Goal: Check status: Check status

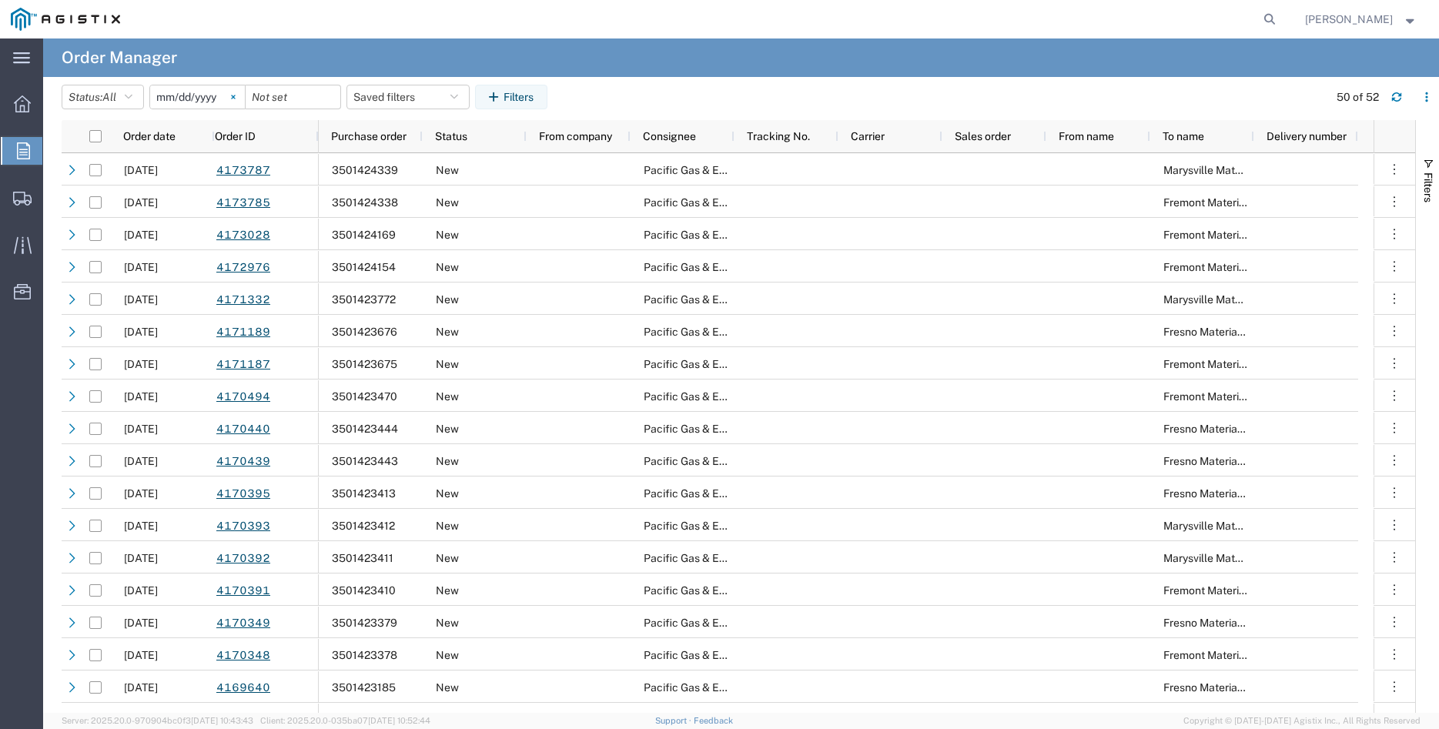
click at [236, 99] on icon at bounding box center [233, 97] width 5 height 5
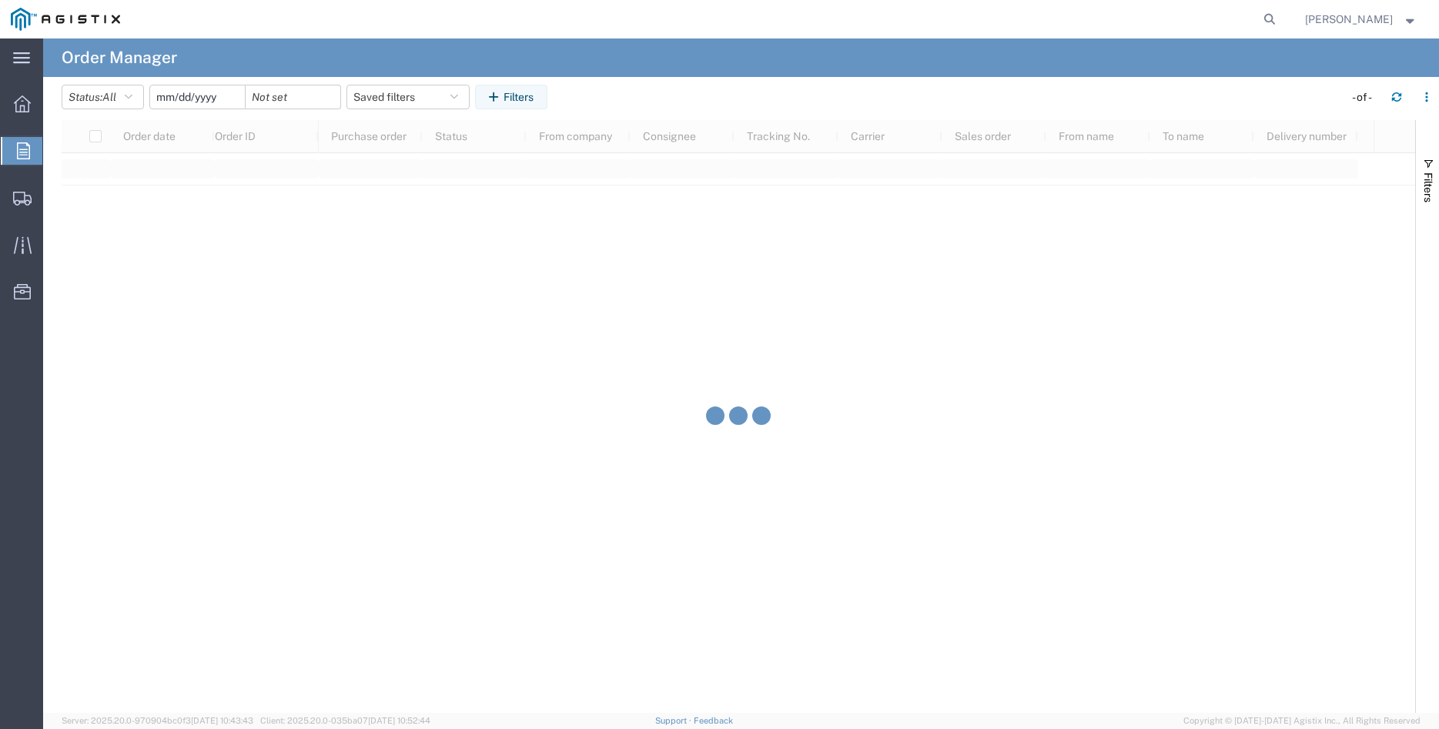
click at [206, 92] on input "date" at bounding box center [197, 96] width 95 height 23
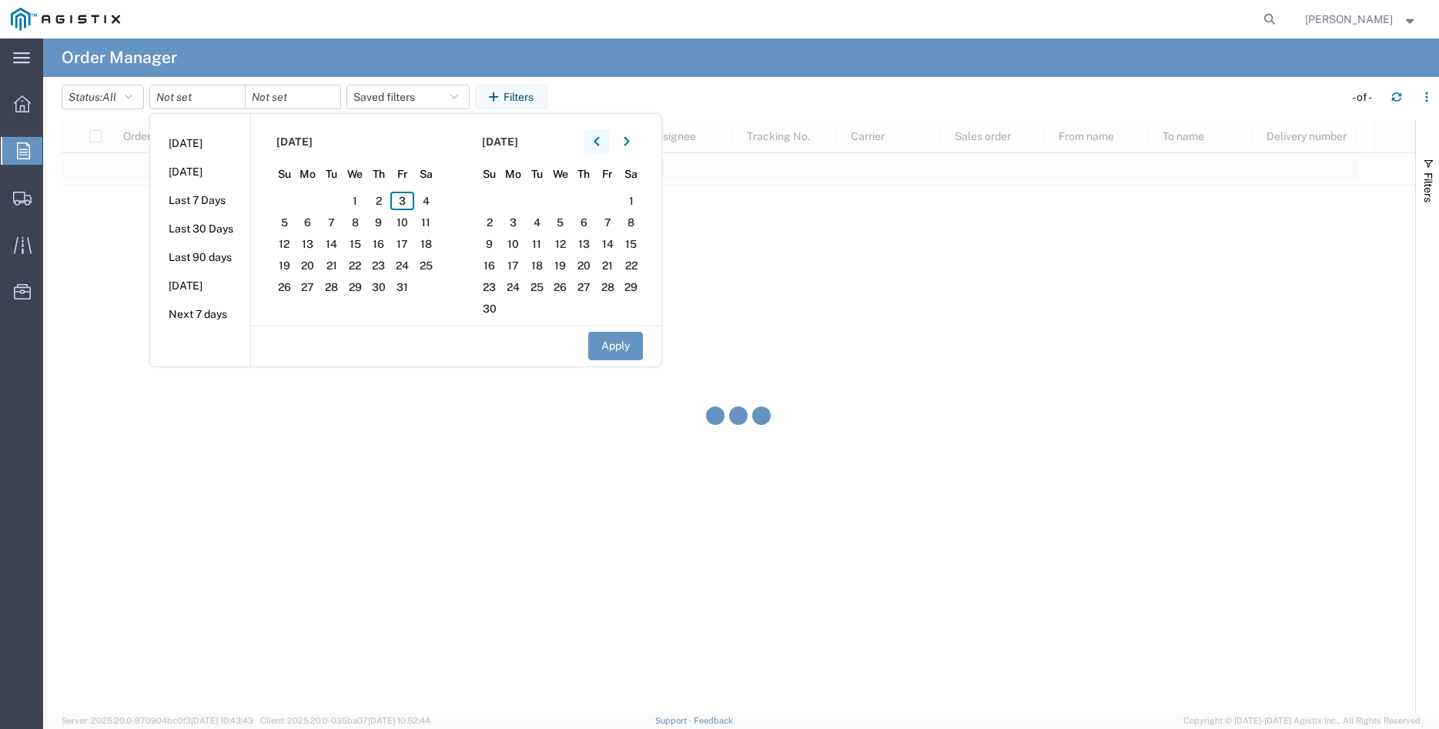
click at [607, 147] on button "button" at bounding box center [596, 141] width 25 height 25
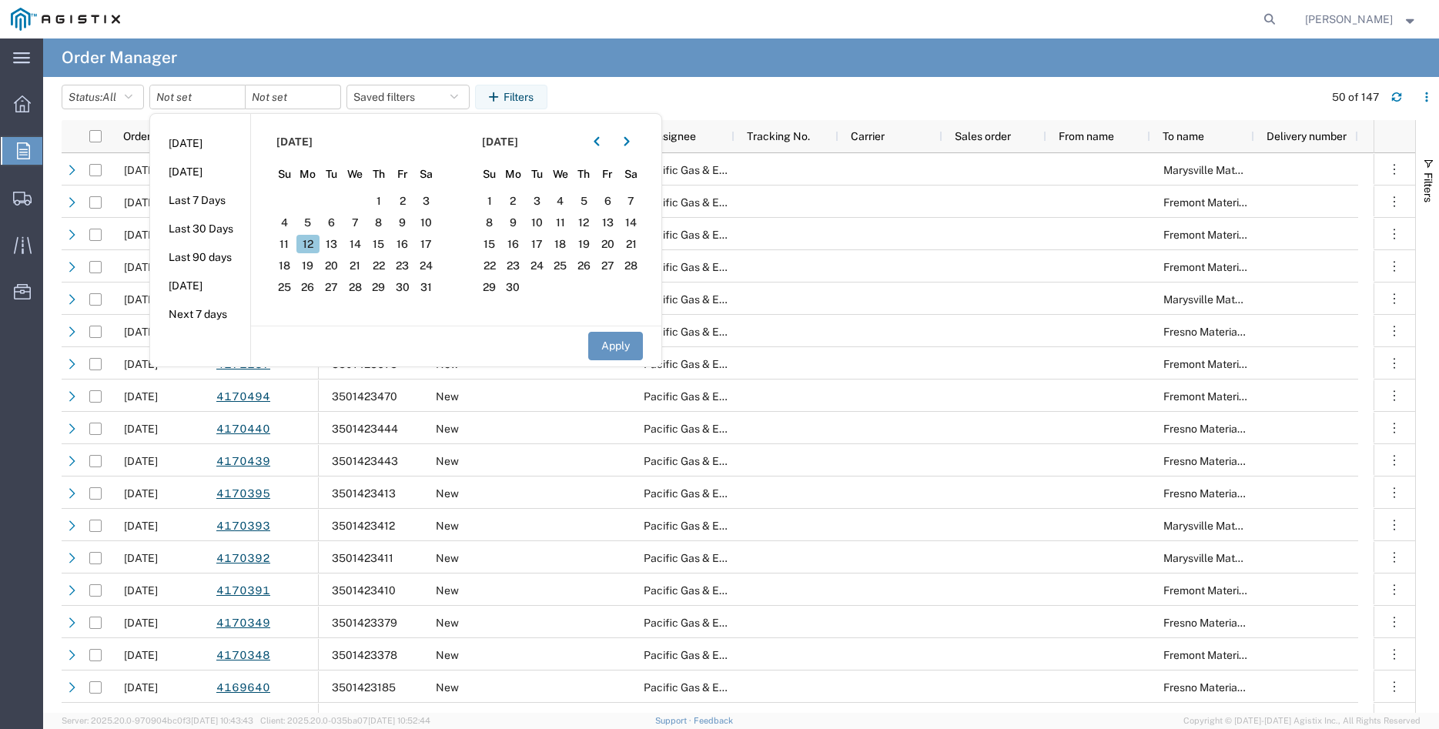
click at [314, 241] on span "12" at bounding box center [308, 244] width 24 height 18
drag, startPoint x: 620, startPoint y: 344, endPoint x: 577, endPoint y: 326, distance: 46.6
click at [620, 342] on button "Apply" at bounding box center [615, 346] width 55 height 28
type input "[DATE]"
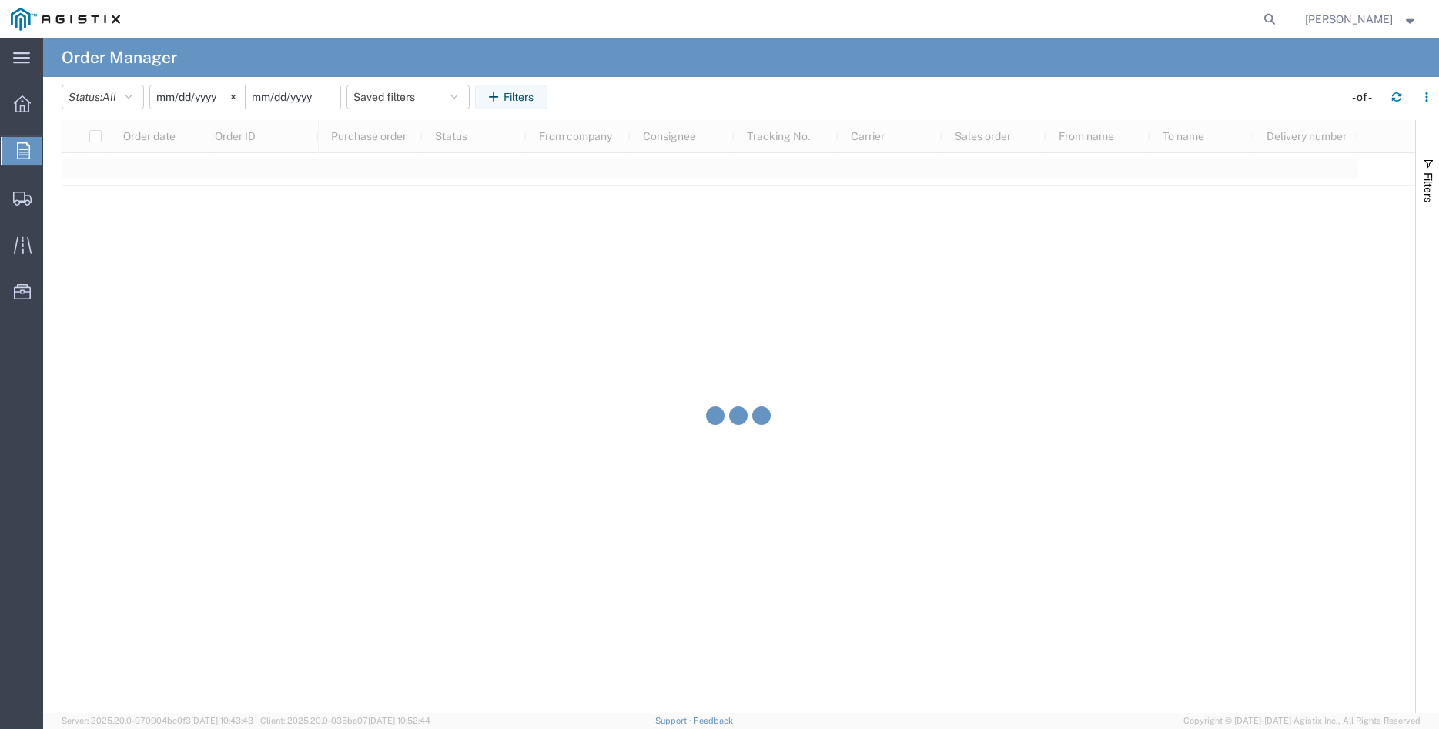
click at [318, 97] on input "date" at bounding box center [293, 96] width 95 height 23
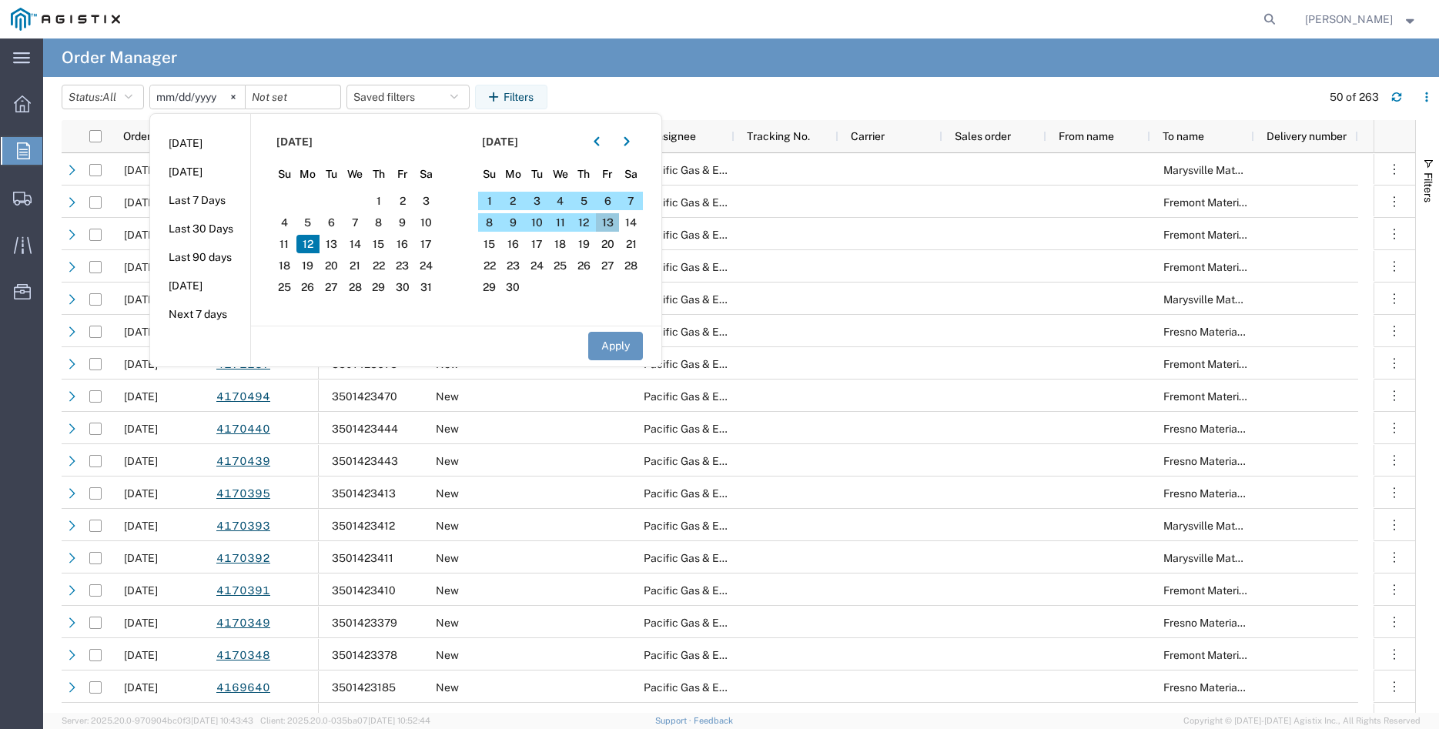
click at [608, 222] on span "13" at bounding box center [608, 222] width 24 height 18
click at [629, 350] on button "Apply" at bounding box center [615, 346] width 55 height 28
type input "[DATE]"
